Goal: Find specific page/section: Find specific page/section

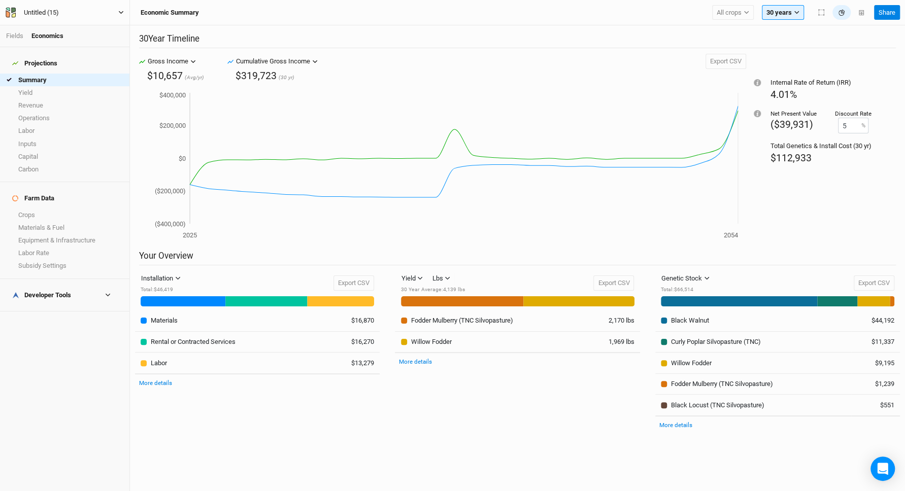
click at [78, 12] on button "Untitled (15)" at bounding box center [64, 12] width 119 height 11
click at [78, 28] on button "Back" at bounding box center [84, 28] width 80 height 13
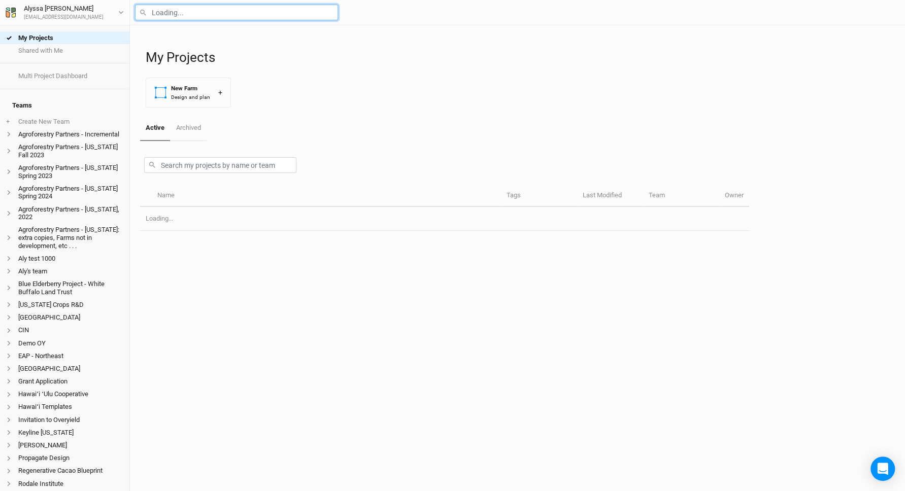
click at [253, 18] on input "text" at bounding box center [236, 13] width 203 height 16
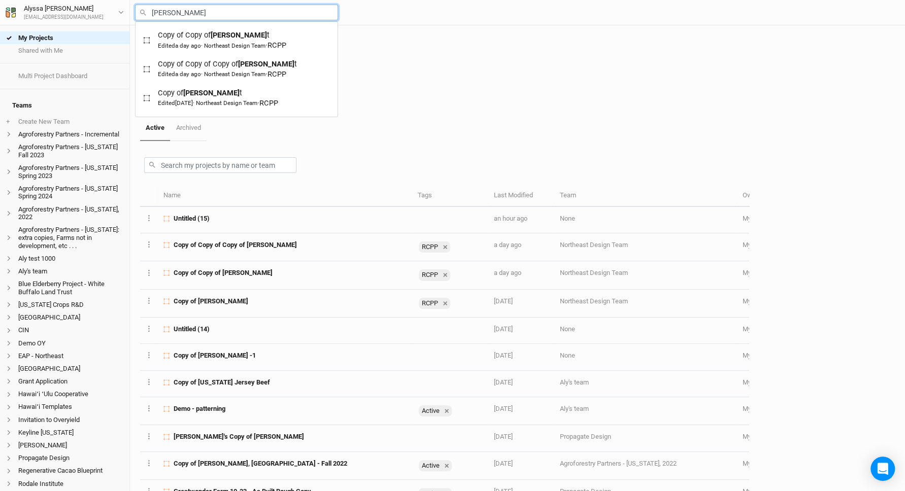
type input "[PERSON_NAME]"
click at [258, 62] on mark "[PERSON_NAME]" at bounding box center [266, 63] width 56 height 9
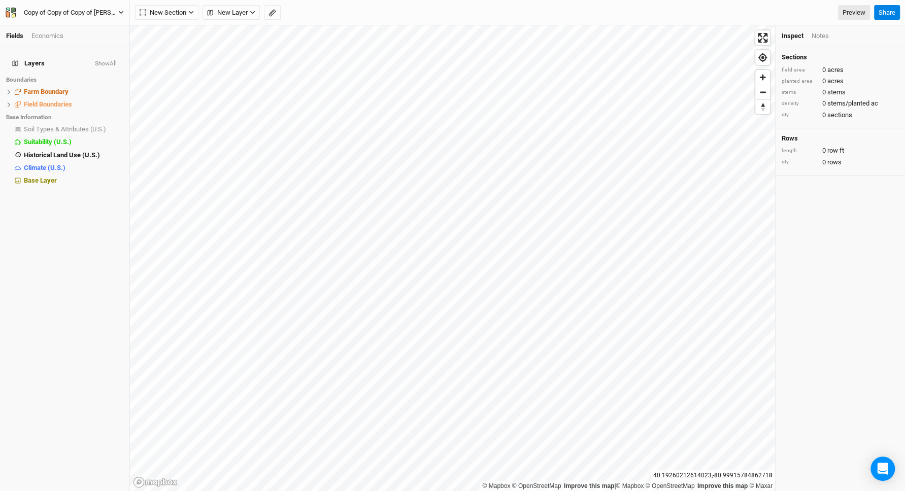
click at [112, 15] on div "Copy of Copy of Copy of [PERSON_NAME]" at bounding box center [71, 13] width 94 height 10
click at [112, 33] on button "Back" at bounding box center [84, 28] width 80 height 13
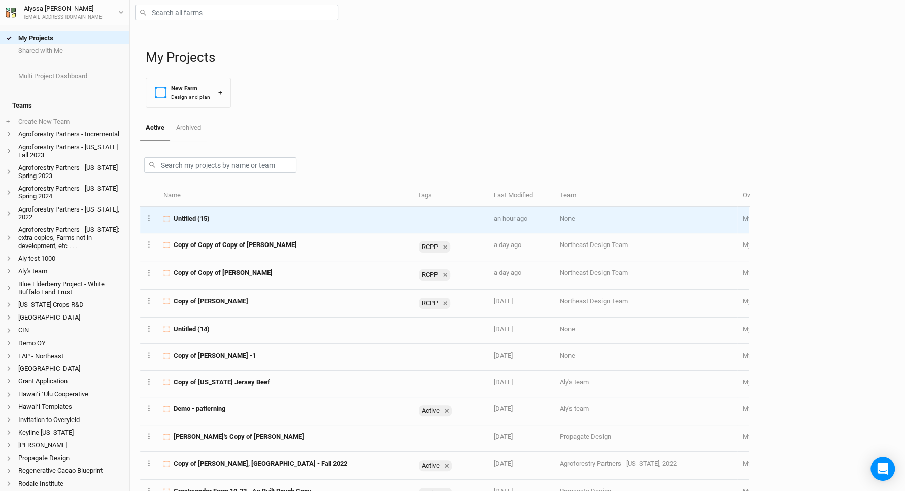
click at [202, 214] on span "Untitled (15)" at bounding box center [192, 218] width 36 height 9
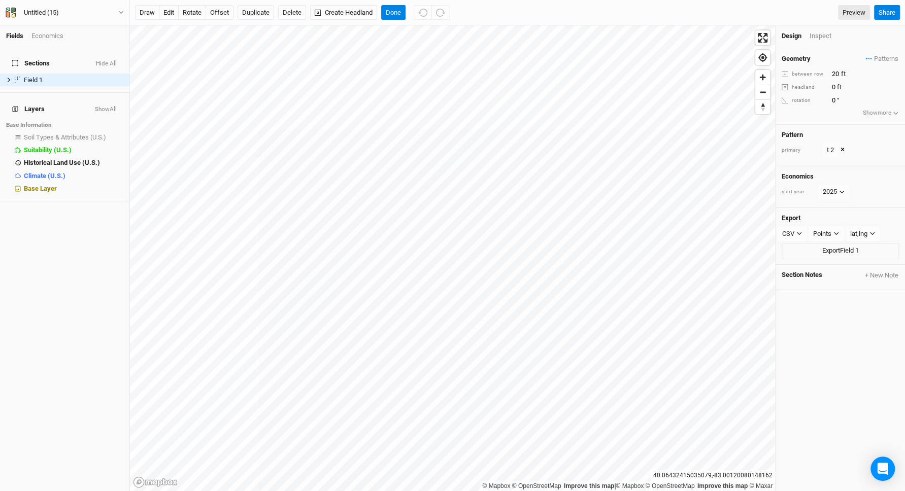
click at [50, 35] on div "Economics" at bounding box center [47, 35] width 32 height 9
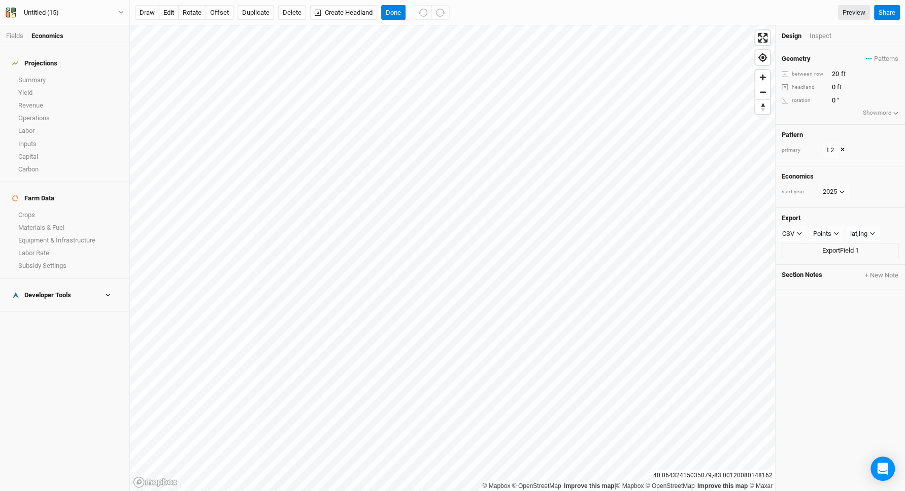
click at [49, 65] on h4 "Projections" at bounding box center [64, 63] width 117 height 20
click at [49, 74] on link "Summary" at bounding box center [64, 80] width 129 height 13
